Goal: Transaction & Acquisition: Purchase product/service

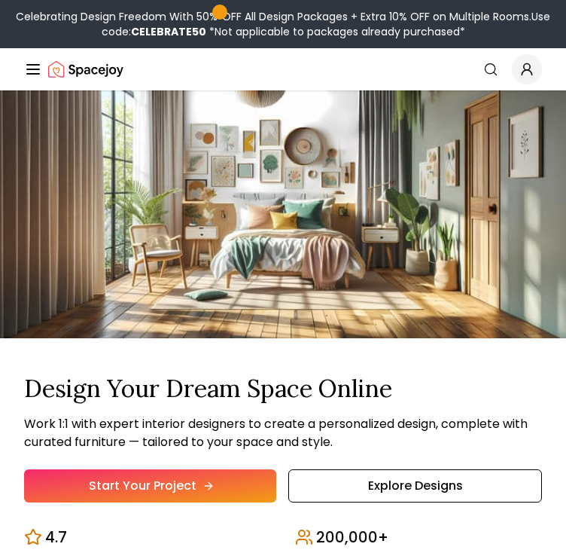
click at [142, 483] on link "Start Your Project" at bounding box center [150, 485] width 252 height 33
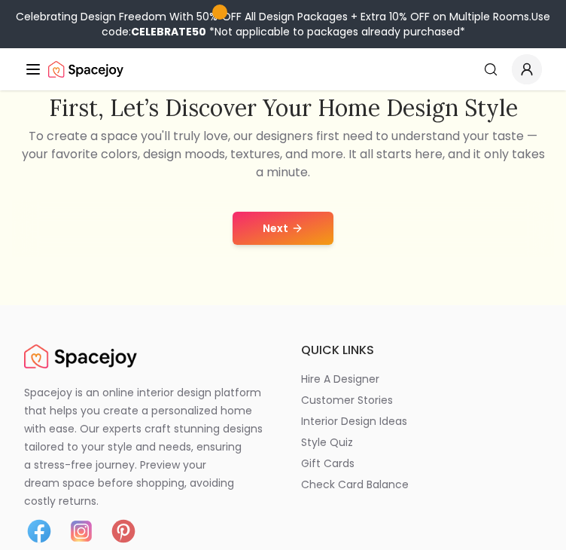
scroll to position [211, 0]
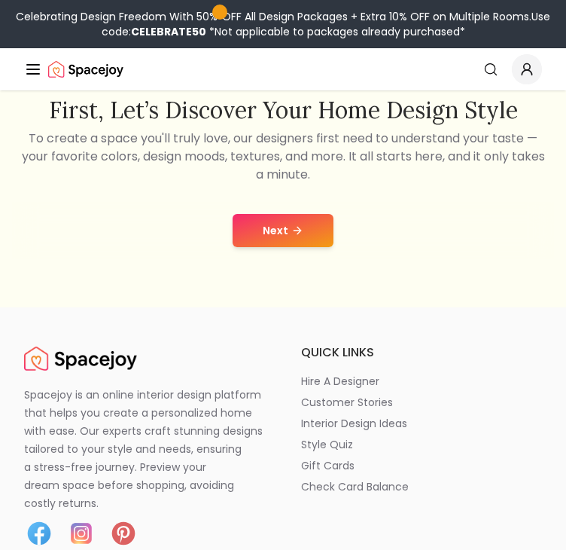
click at [309, 227] on button "Next" at bounding box center [283, 230] width 101 height 33
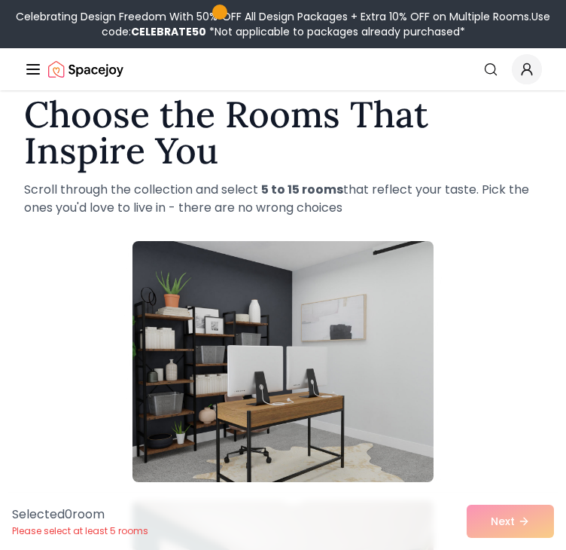
scroll to position [151, 0]
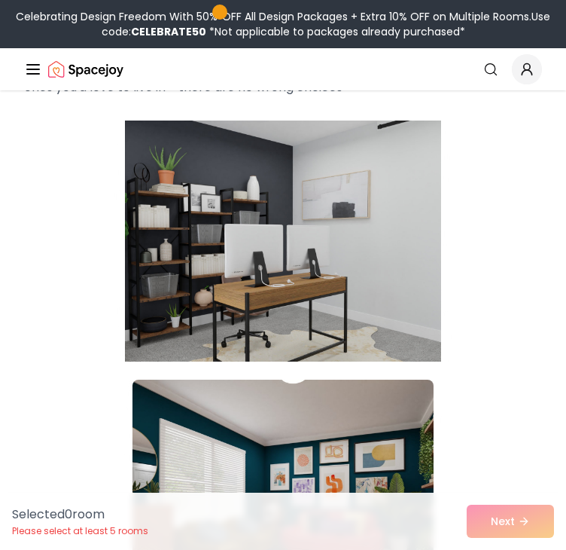
click at [491, 227] on div at bounding box center [283, 240] width 518 height 241
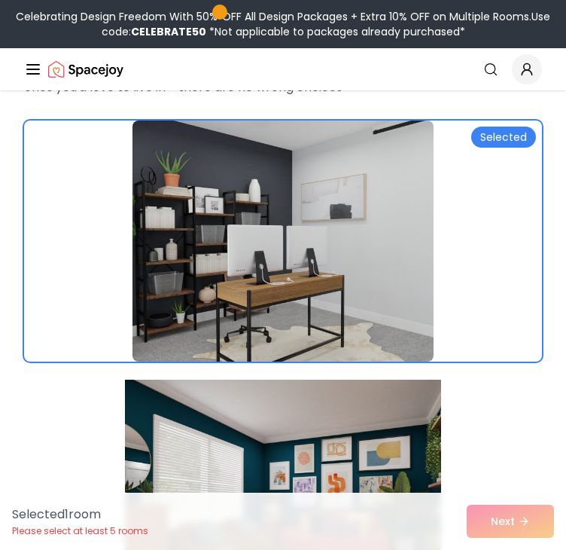
click at [98, 424] on div at bounding box center [283, 499] width 518 height 241
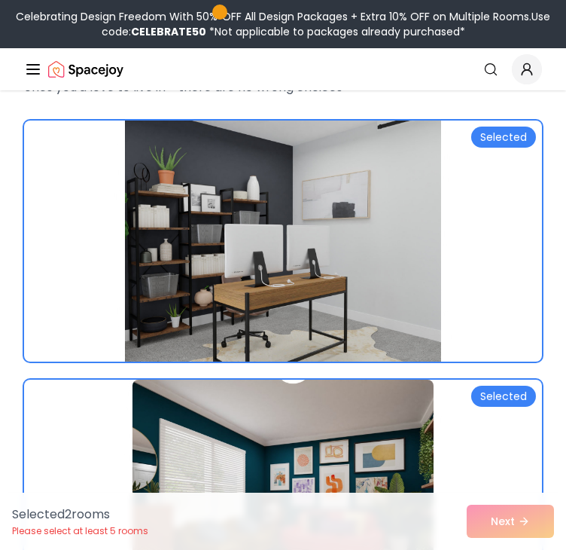
click at [503, 138] on div "Selected" at bounding box center [503, 136] width 65 height 21
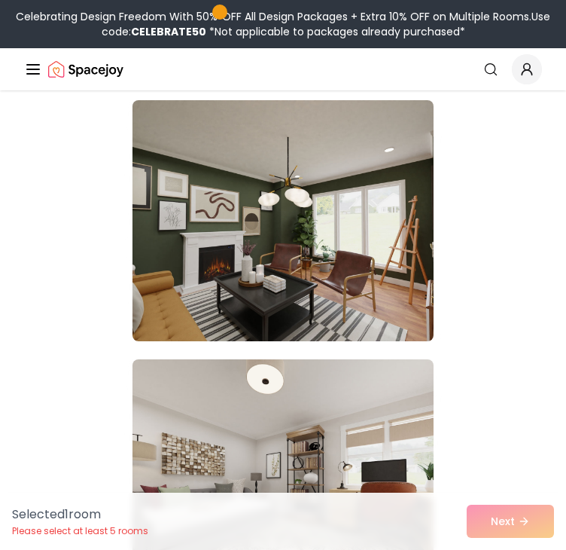
scroll to position [1205, 0]
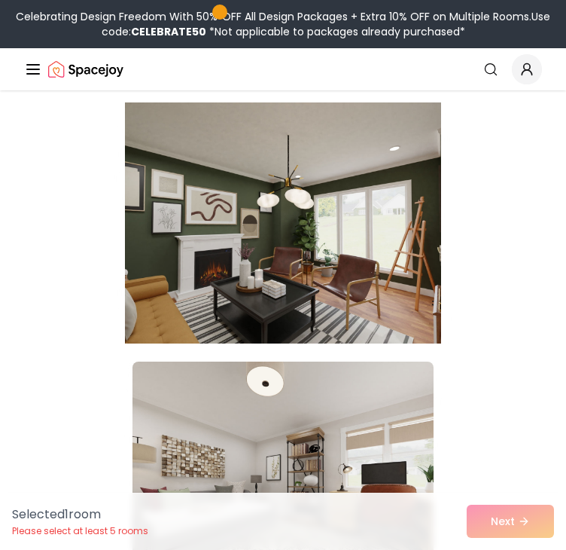
click at [382, 270] on img at bounding box center [283, 222] width 316 height 253
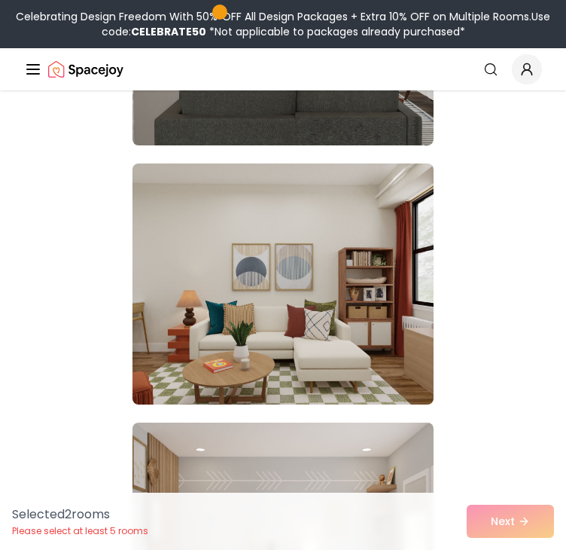
scroll to position [2018, 0]
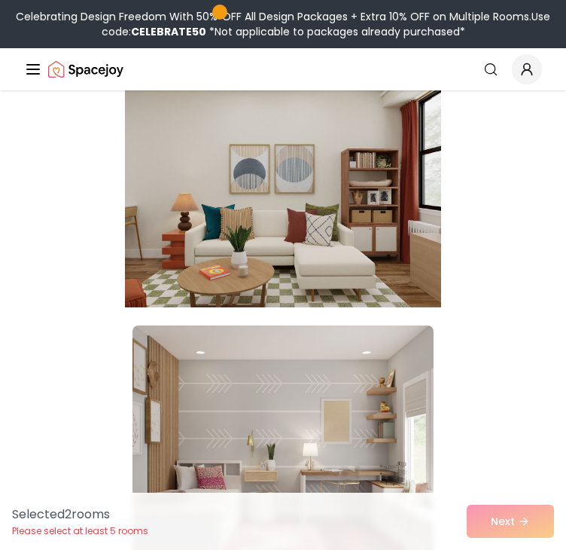
click at [376, 244] on img at bounding box center [283, 186] width 316 height 253
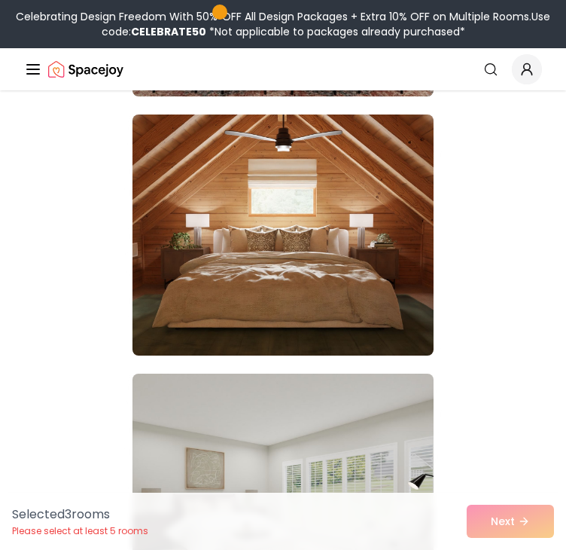
scroll to position [4306, 0]
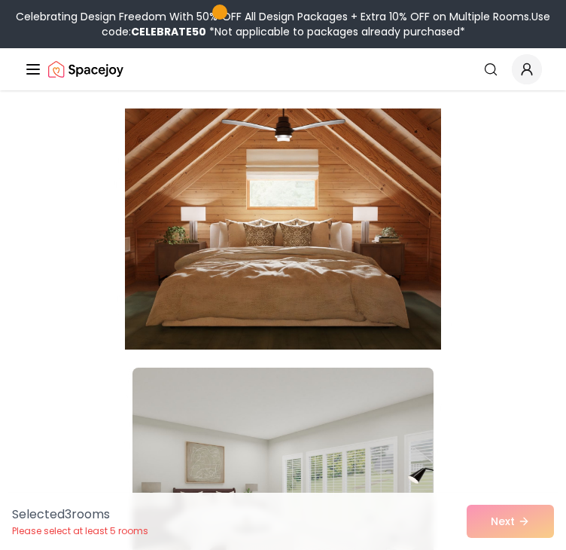
click at [370, 245] on img at bounding box center [283, 228] width 316 height 253
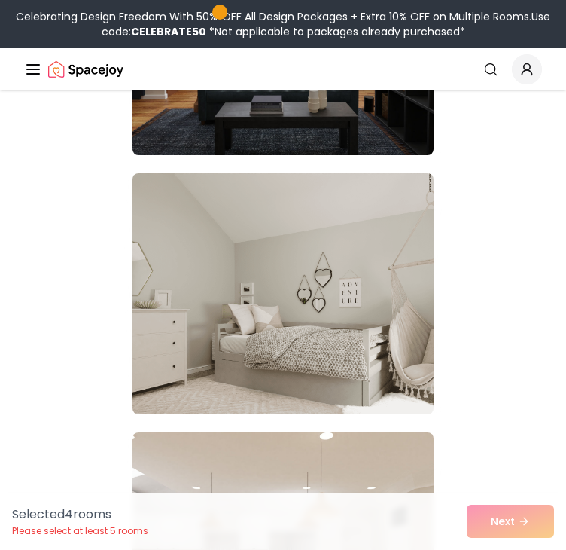
scroll to position [9184, 0]
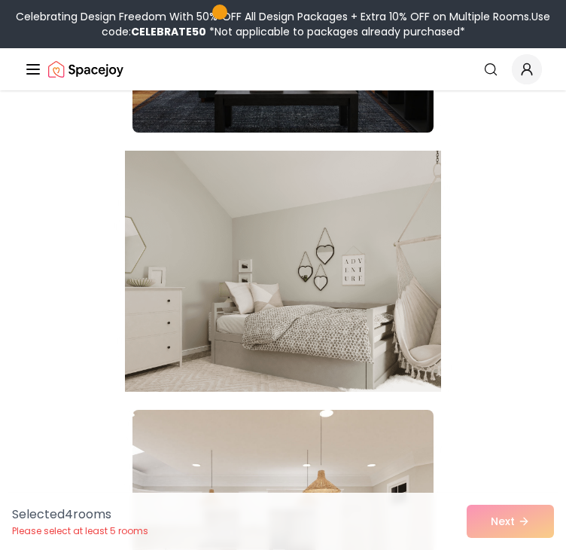
click at [51, 345] on div at bounding box center [283, 271] width 518 height 241
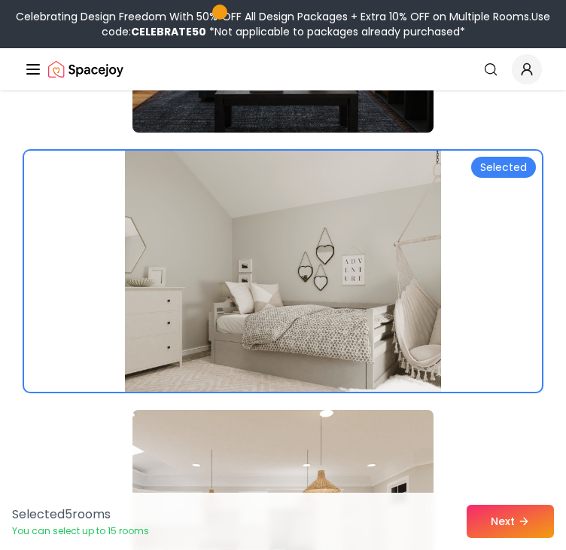
click at [501, 167] on div "Selected" at bounding box center [503, 167] width 65 height 21
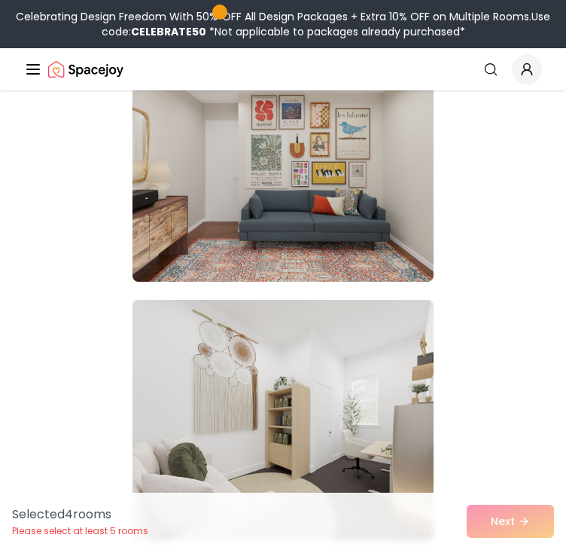
scroll to position [8522, 0]
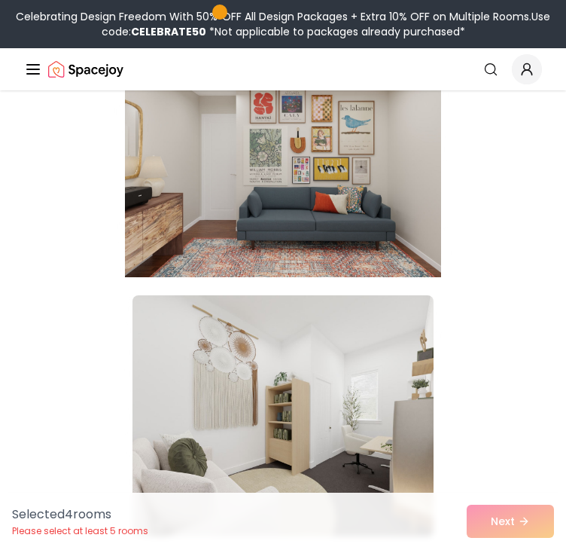
click at [370, 223] on img at bounding box center [283, 156] width 316 height 253
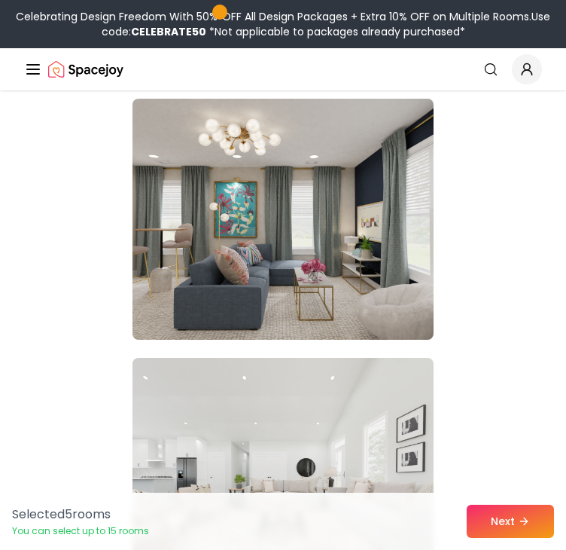
scroll to position [9757, 0]
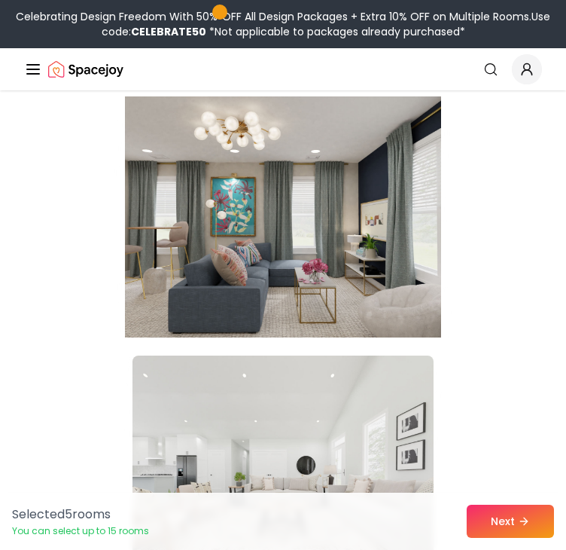
click at [393, 258] on img at bounding box center [283, 216] width 316 height 253
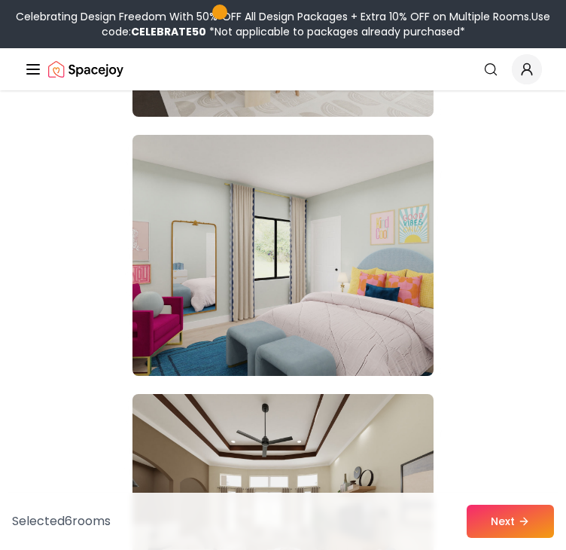
scroll to position [14123, 0]
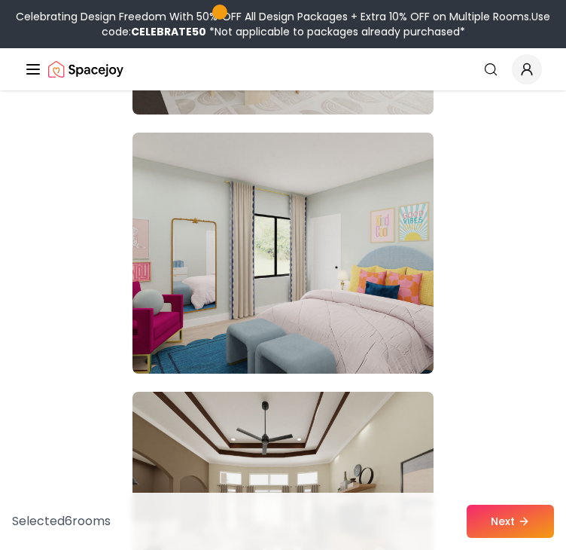
click at [393, 258] on img at bounding box center [282, 252] width 301 height 241
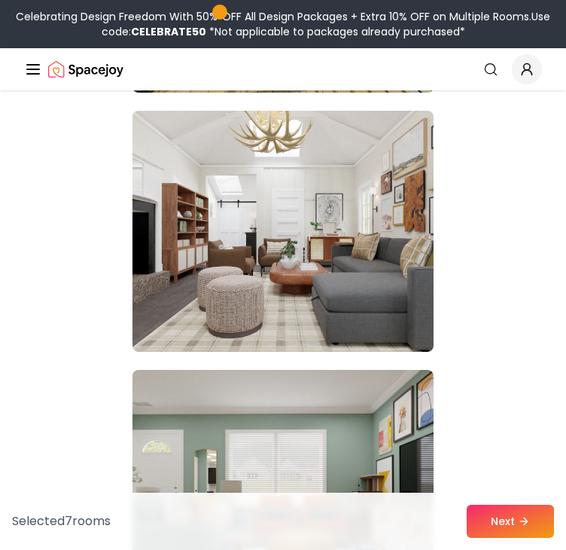
scroll to position [14936, 0]
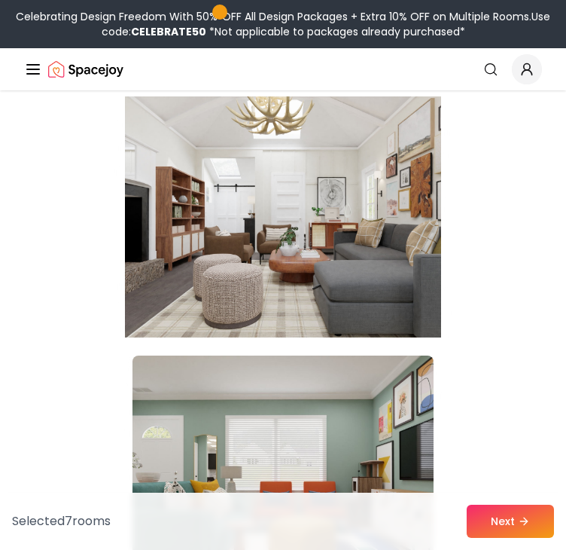
click at [391, 258] on img at bounding box center [283, 216] width 316 height 253
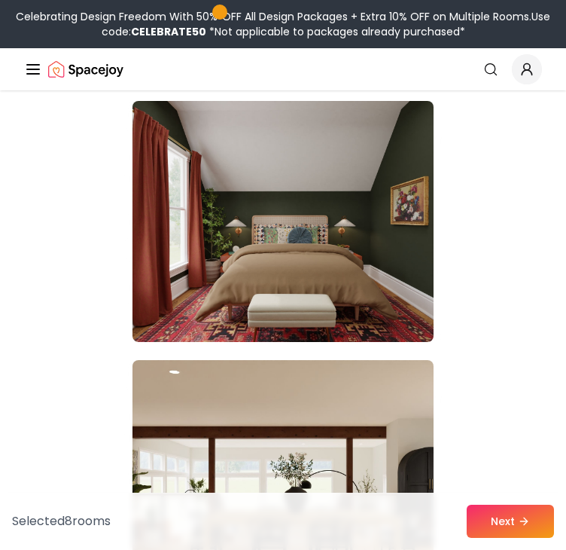
scroll to position [18038, 0]
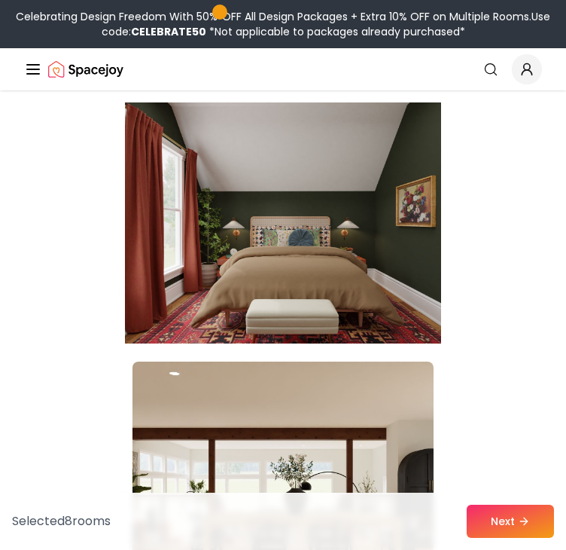
click at [381, 281] on img at bounding box center [283, 222] width 316 height 253
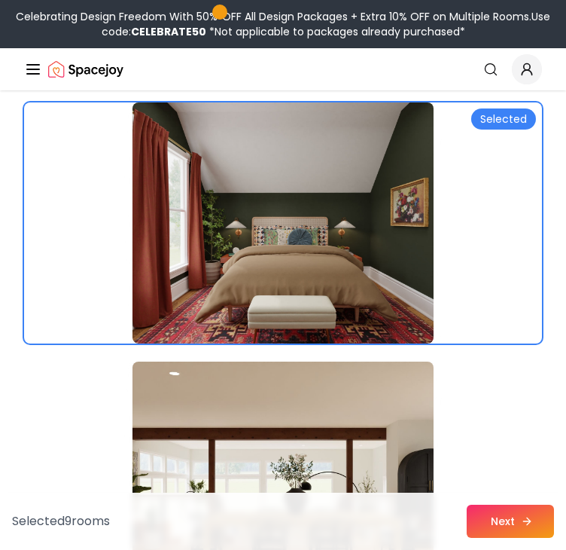
click at [522, 516] on icon at bounding box center [527, 521] width 12 height 12
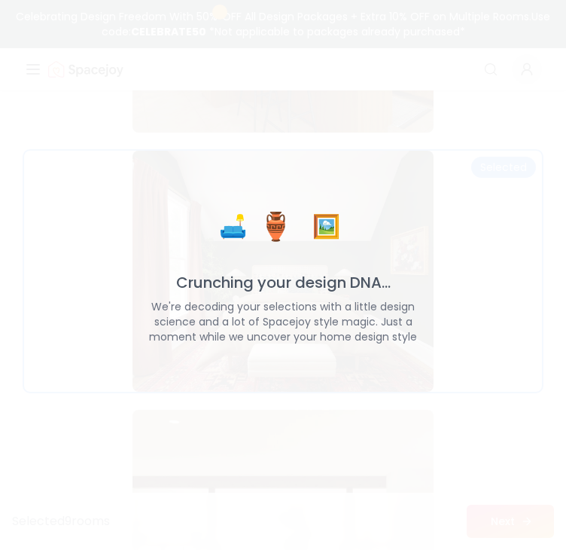
scroll to position [18086, 0]
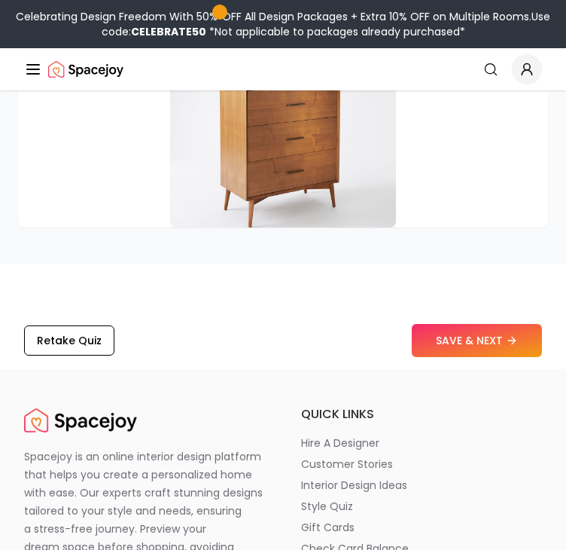
scroll to position [4698, 0]
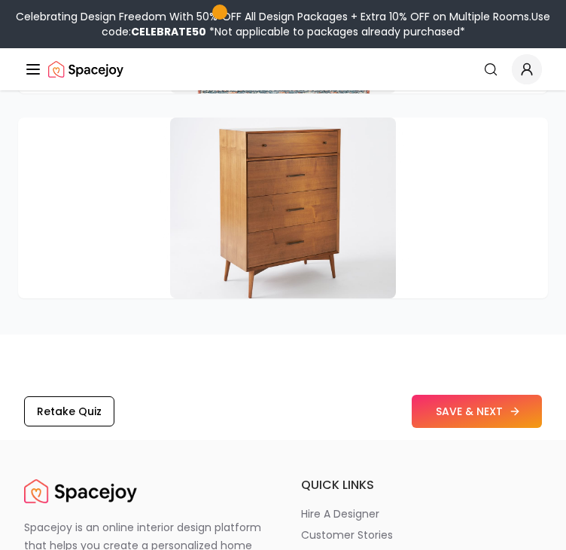
click at [482, 413] on button "SAVE & NEXT" at bounding box center [477, 410] width 130 height 33
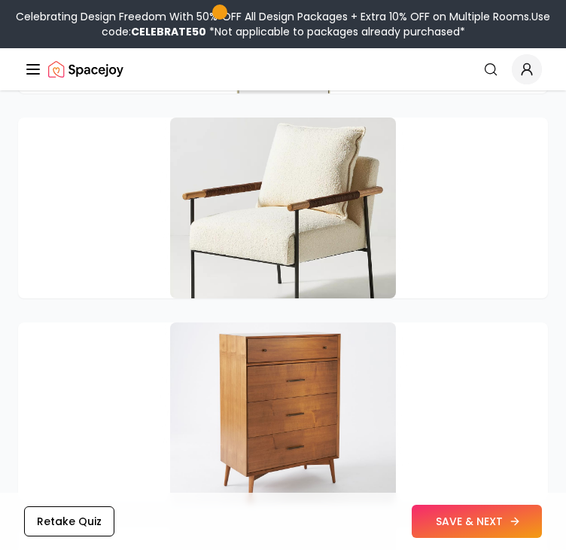
scroll to position [3879, 0]
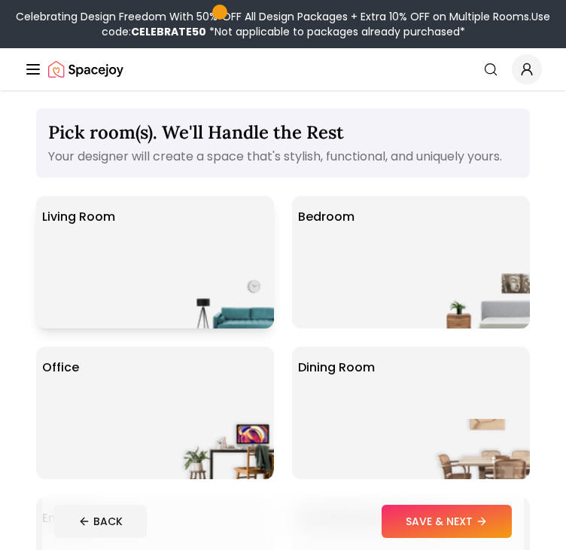
click at [136, 287] on div "Living Room" at bounding box center [155, 262] width 238 height 132
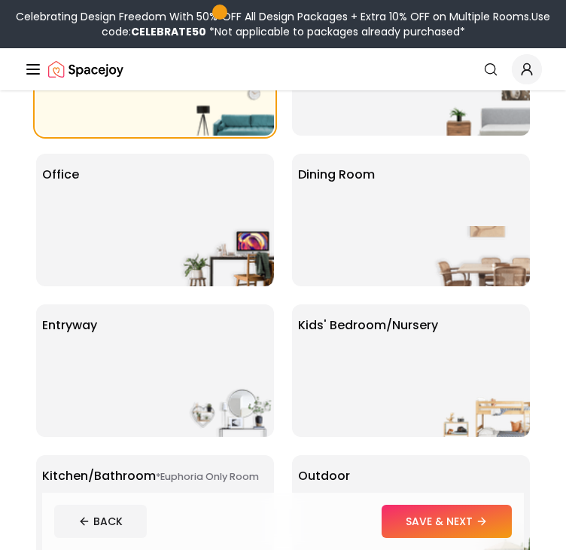
scroll to position [271, 0]
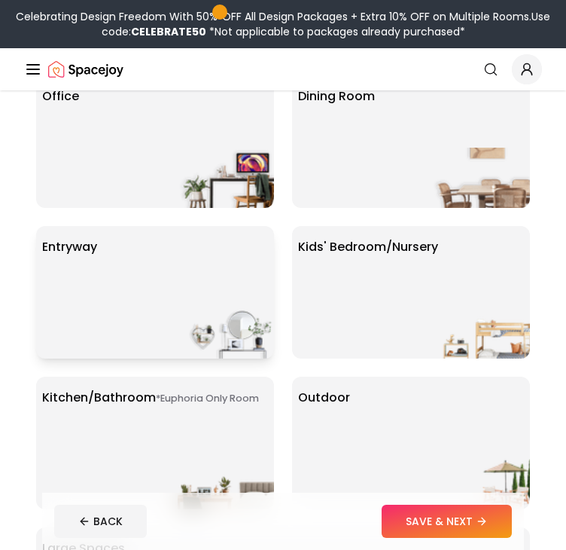
click at [193, 298] on img at bounding box center [226, 328] width 96 height 60
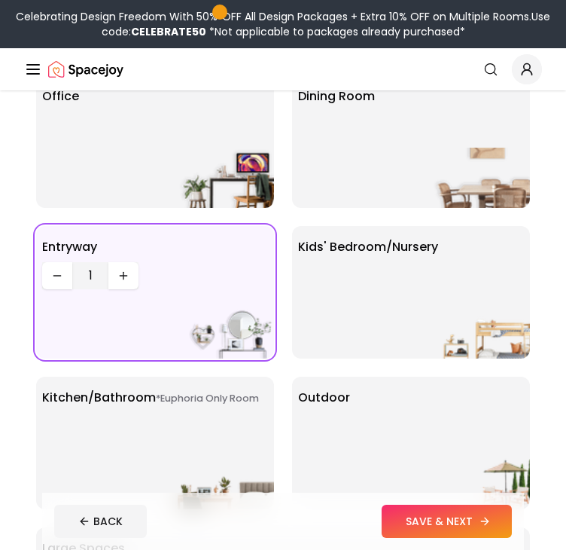
click at [431, 532] on button "SAVE & NEXT" at bounding box center [447, 520] width 130 height 33
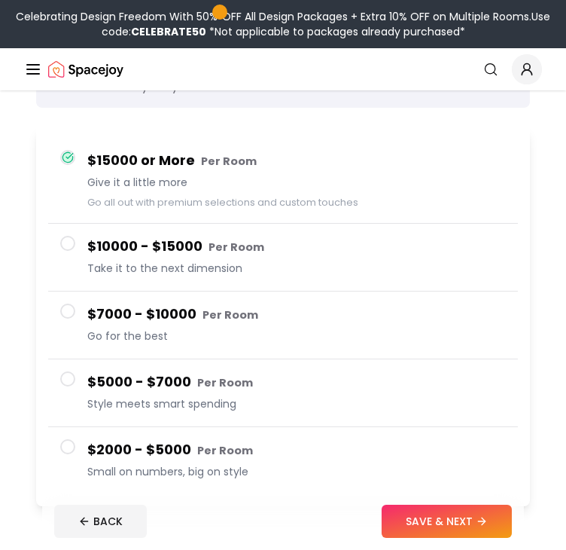
scroll to position [90, 0]
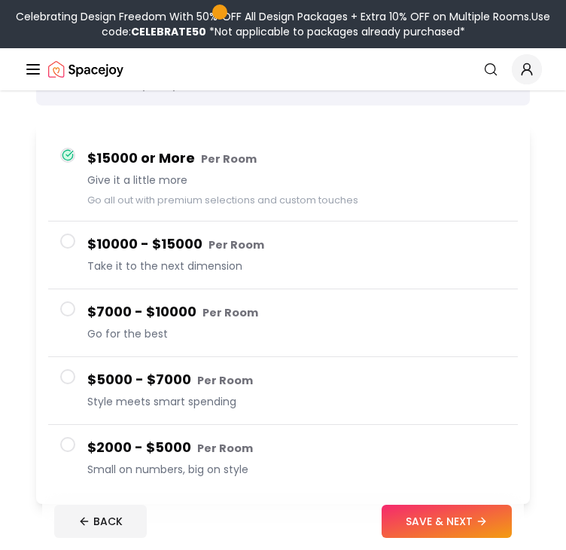
click at [179, 405] on span "Style meets smart spending" at bounding box center [296, 401] width 419 height 15
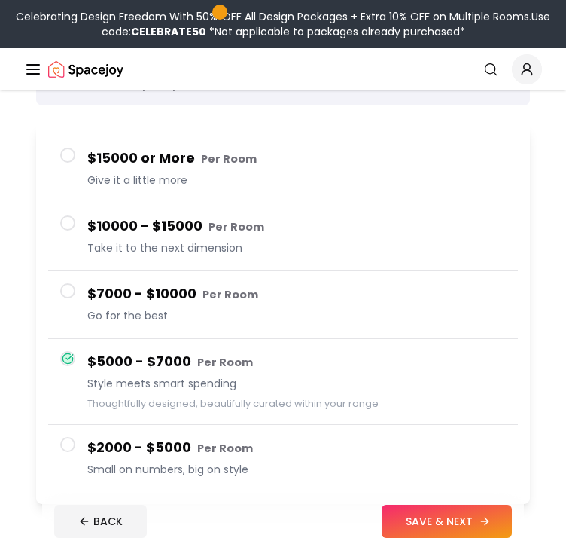
click at [433, 525] on button "SAVE & NEXT" at bounding box center [447, 520] width 130 height 33
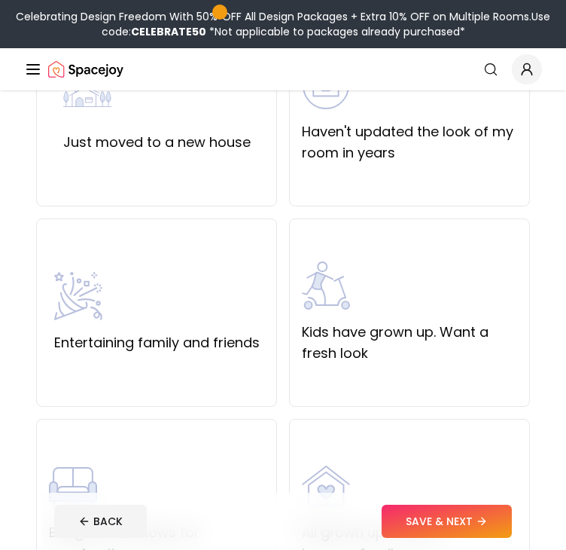
scroll to position [90, 0]
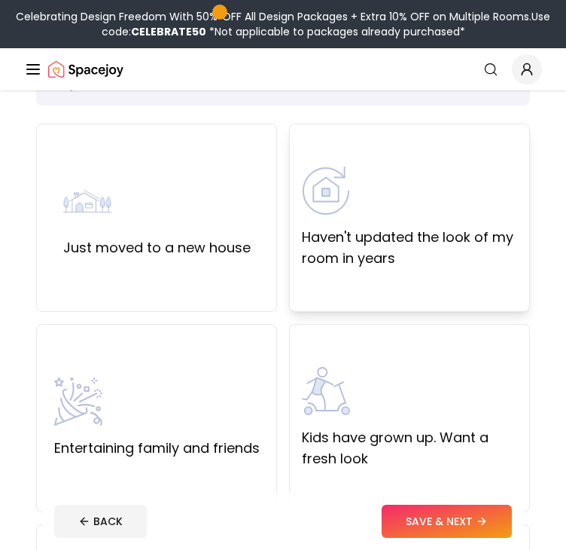
click at [411, 278] on div "Haven't updated the look of my room in years" at bounding box center [409, 217] width 241 height 188
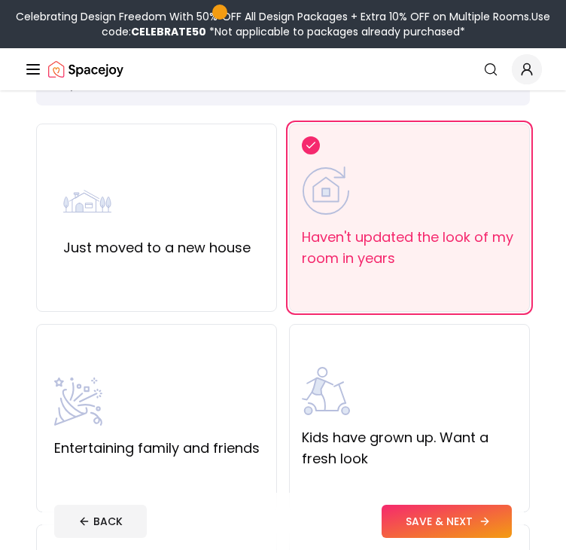
click at [463, 527] on button "SAVE & NEXT" at bounding box center [447, 520] width 130 height 33
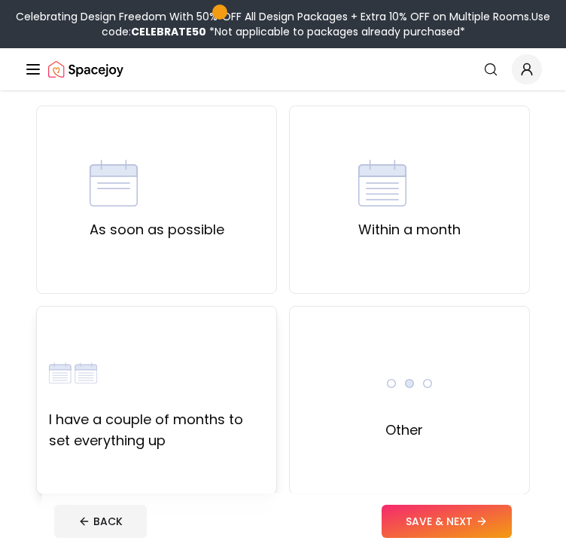
click at [127, 369] on div "I have a couple of months to set everything up" at bounding box center [156, 400] width 215 height 102
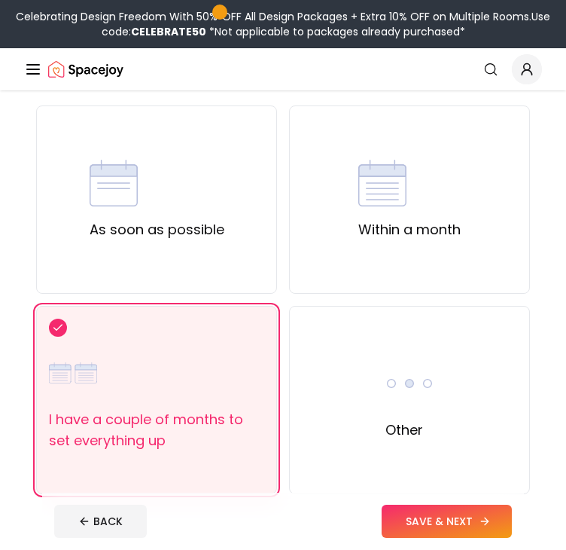
click at [463, 518] on button "SAVE & NEXT" at bounding box center [447, 520] width 130 height 33
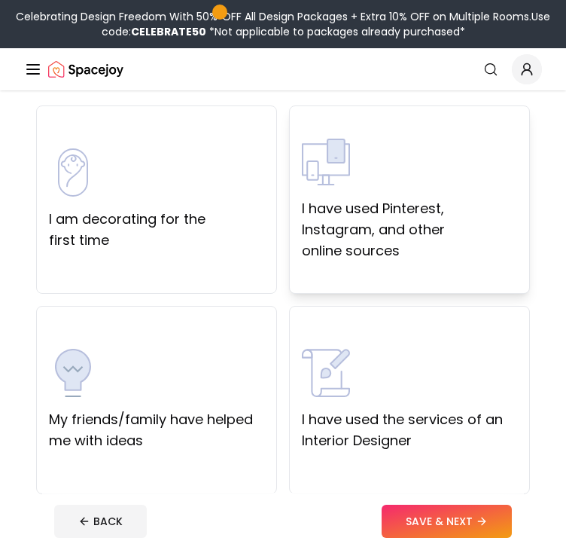
click at [418, 242] on label "I have used Pinterest, Instagram, and other online sources" at bounding box center [409, 229] width 215 height 63
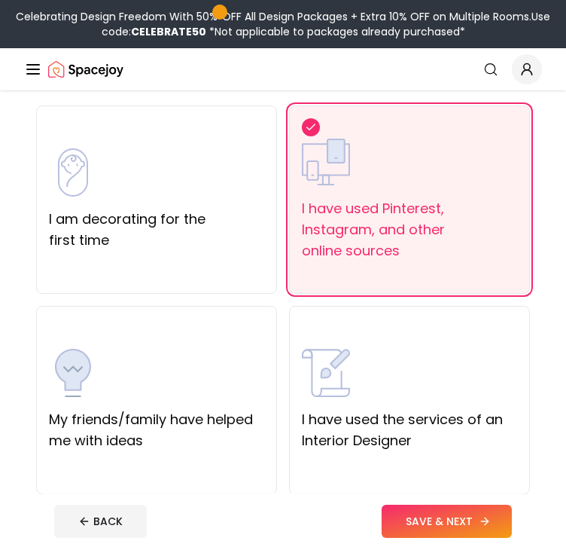
click at [462, 509] on button "SAVE & NEXT" at bounding box center [447, 520] width 130 height 33
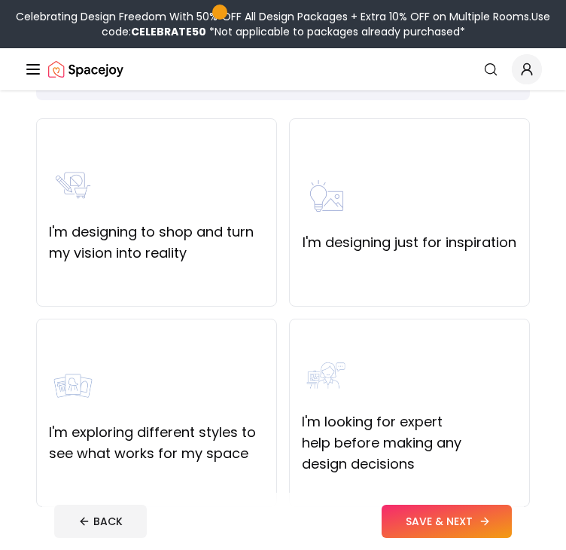
scroll to position [181, 0]
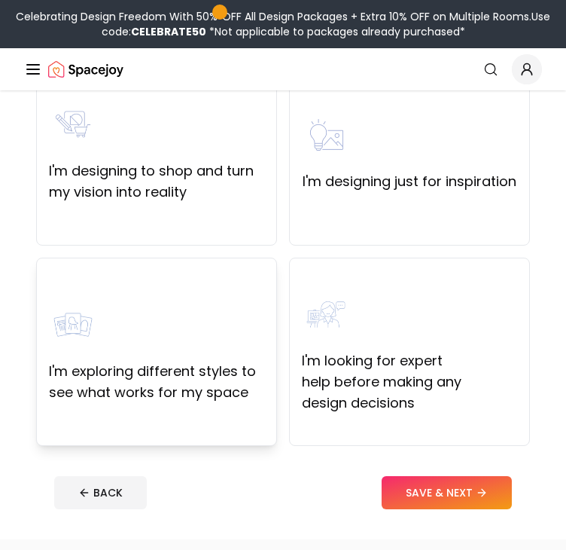
click at [195, 362] on label "I'm exploring different styles to see what works for my space" at bounding box center [156, 382] width 215 height 42
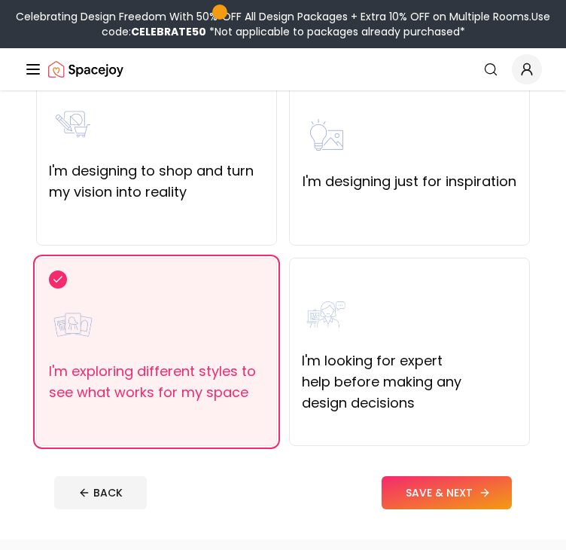
click at [477, 493] on button "SAVE & NEXT" at bounding box center [447, 492] width 130 height 33
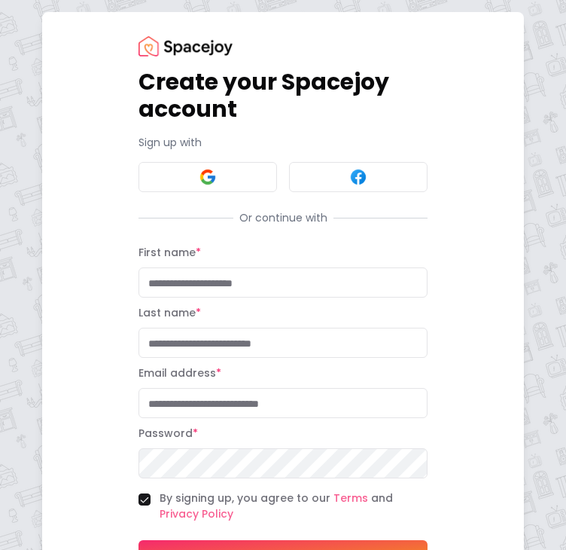
click at [541, 365] on div "Create your Spacejoy account Sign up with Or continue with First name * Last na…" at bounding box center [283, 313] width 566 height 627
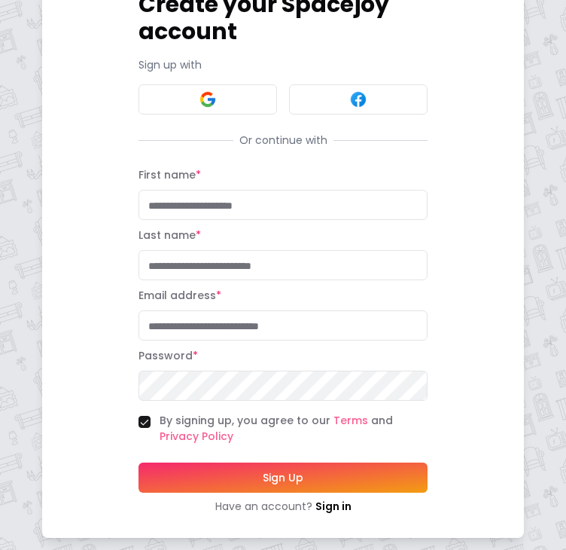
scroll to position [47, 0]
